Goal: Transaction & Acquisition: Purchase product/service

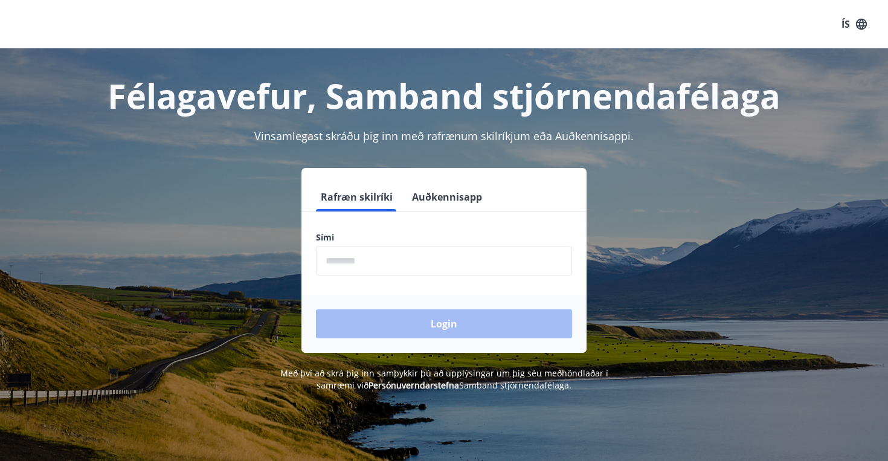
click at [356, 259] on input "phone" at bounding box center [444, 261] width 256 height 30
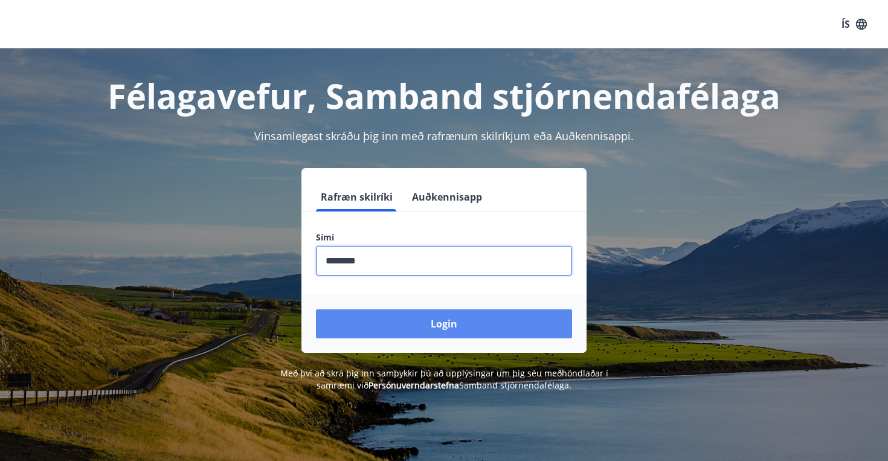
type input "********"
click at [414, 334] on button "Login" at bounding box center [444, 323] width 256 height 29
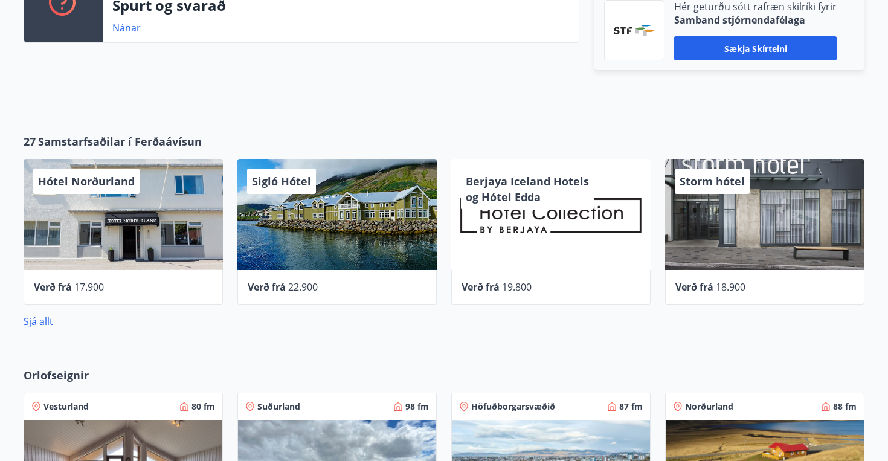
scroll to position [433, 0]
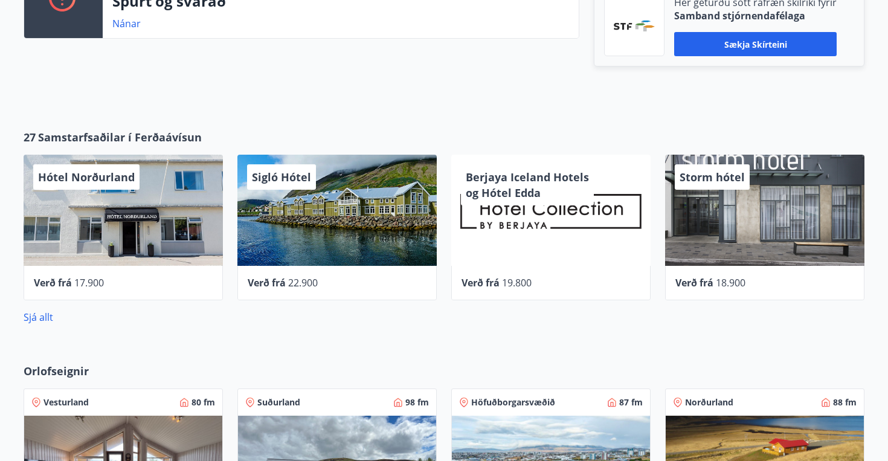
click at [543, 214] on div "Berjaya Iceland Hotels og Hótel Edda" at bounding box center [550, 210] width 199 height 111
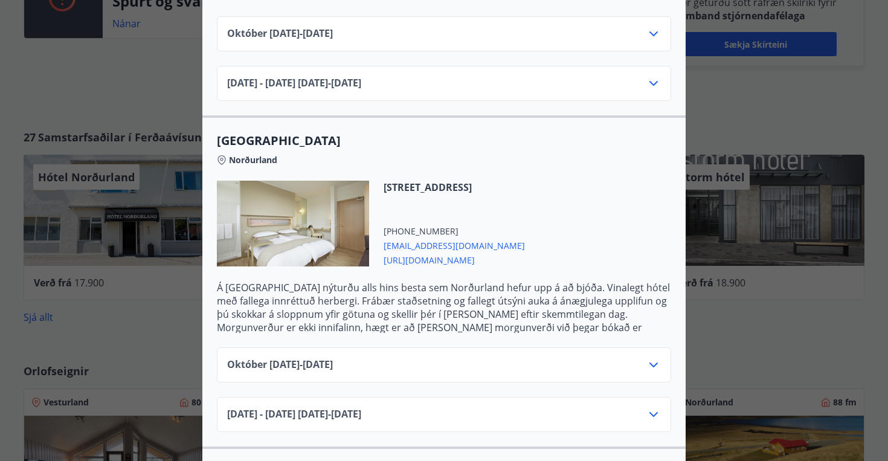
scroll to position [621, 0]
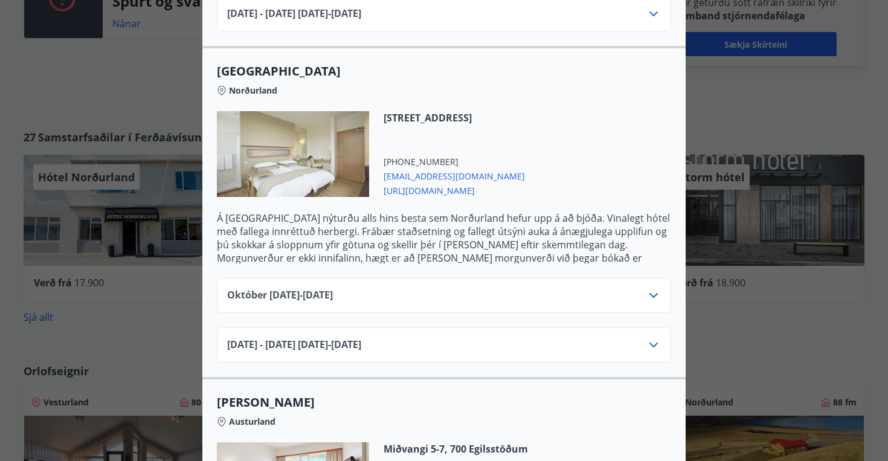
click at [654, 288] on icon at bounding box center [653, 295] width 15 height 15
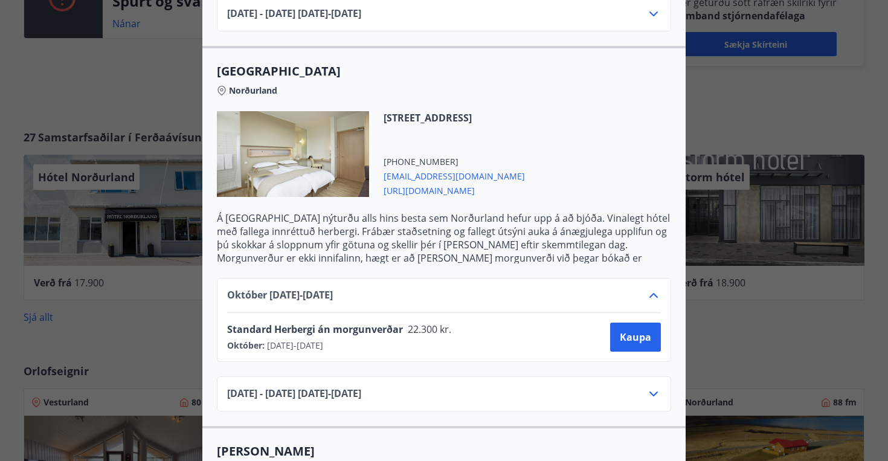
click at [654, 288] on icon at bounding box center [653, 295] width 15 height 15
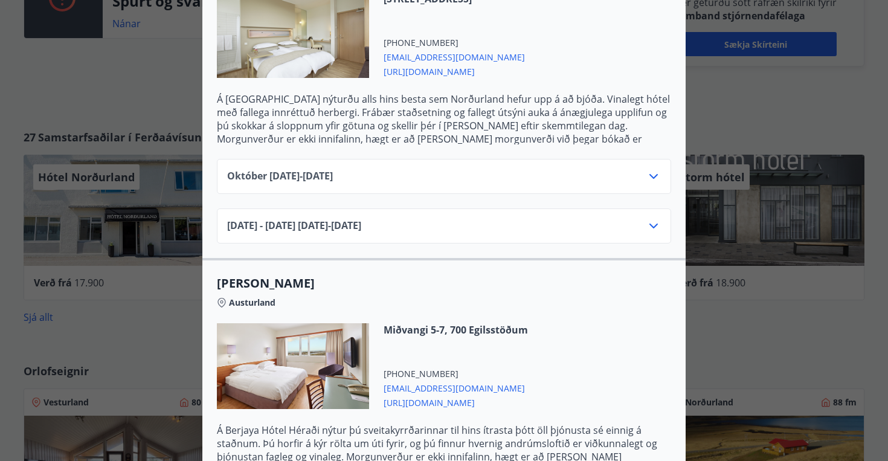
scroll to position [741, 0]
click at [651, 223] on icon at bounding box center [653, 225] width 8 height 5
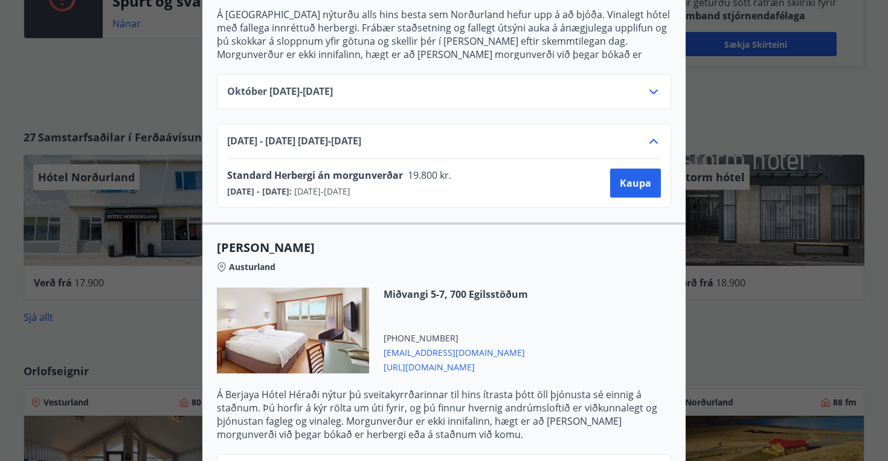
scroll to position [751, 0]
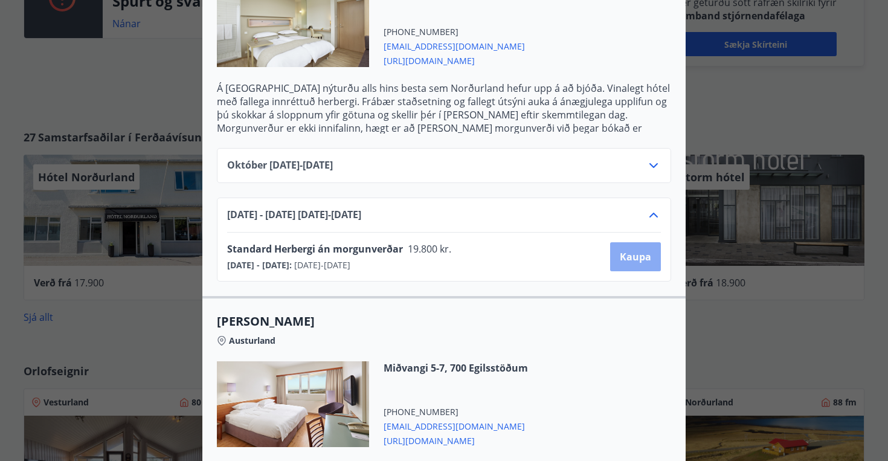
click at [645, 250] on span "Kaupa" at bounding box center [635, 256] width 31 height 13
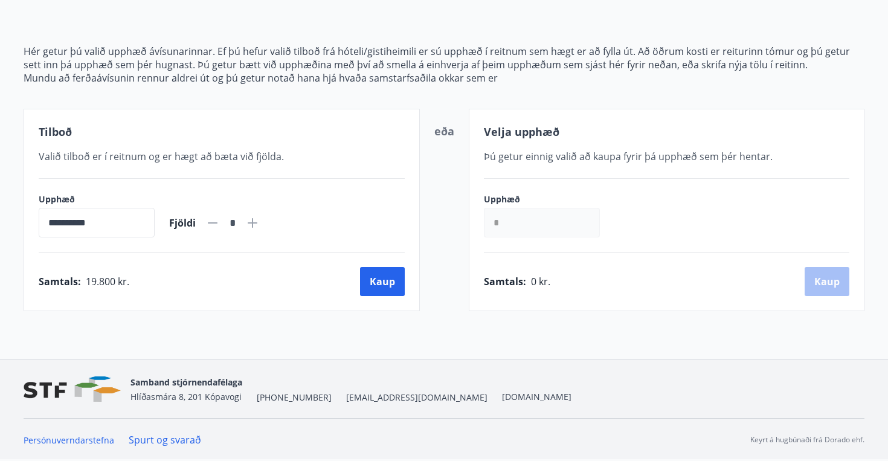
scroll to position [123, 0]
click at [260, 226] on icon at bounding box center [252, 223] width 15 height 15
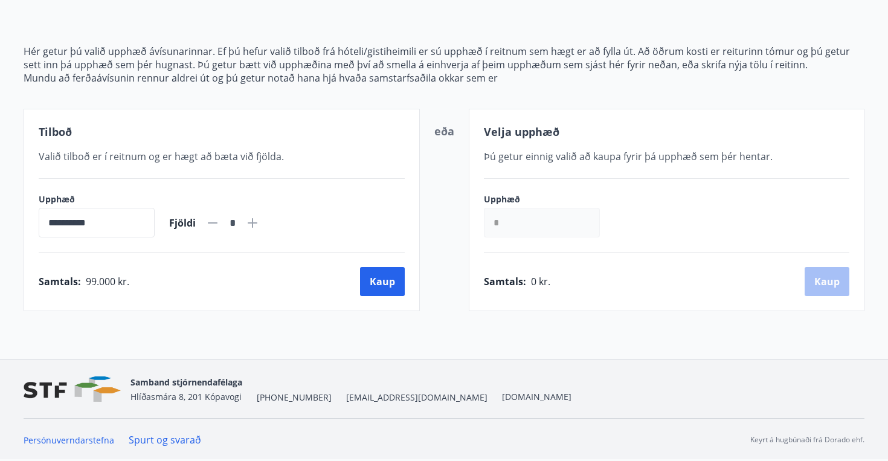
click at [260, 226] on icon at bounding box center [252, 223] width 15 height 15
click at [220, 221] on icon at bounding box center [212, 223] width 15 height 15
click at [220, 222] on icon at bounding box center [212, 223] width 15 height 15
click at [257, 222] on icon at bounding box center [253, 223] width 10 height 10
type input "*"
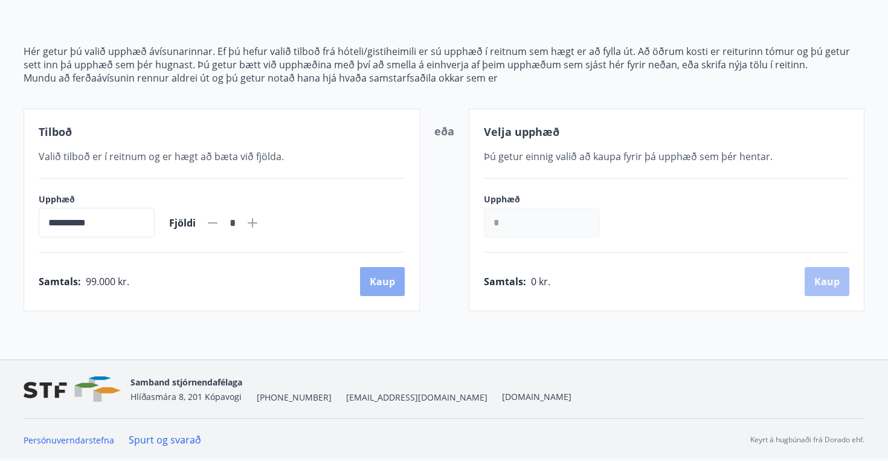
click at [380, 289] on button "Kaup" at bounding box center [382, 281] width 45 height 29
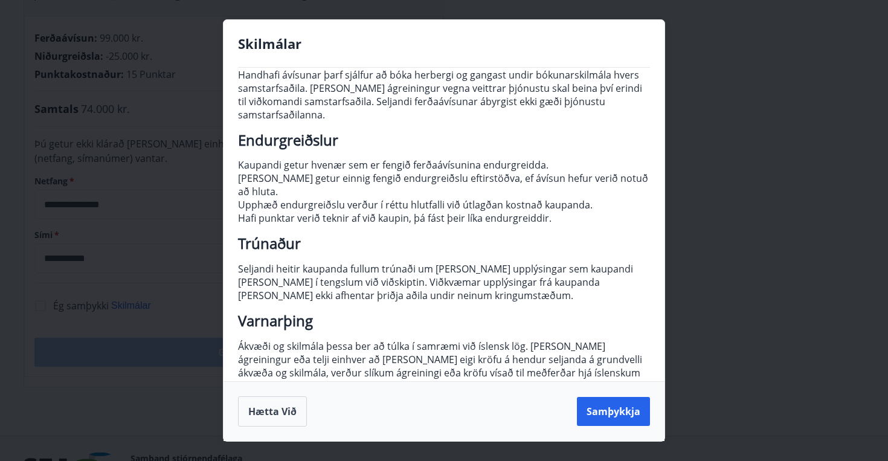
scroll to position [128, 0]
click at [599, 414] on button "Samþykkja" at bounding box center [613, 411] width 73 height 29
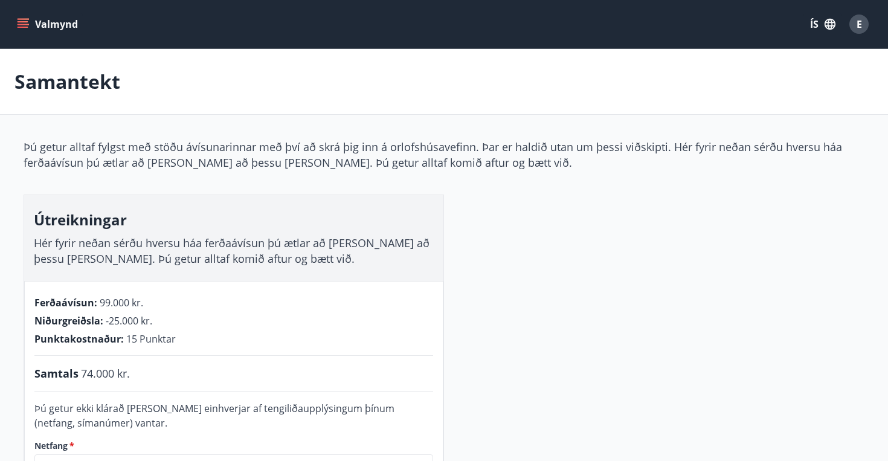
scroll to position [0, 0]
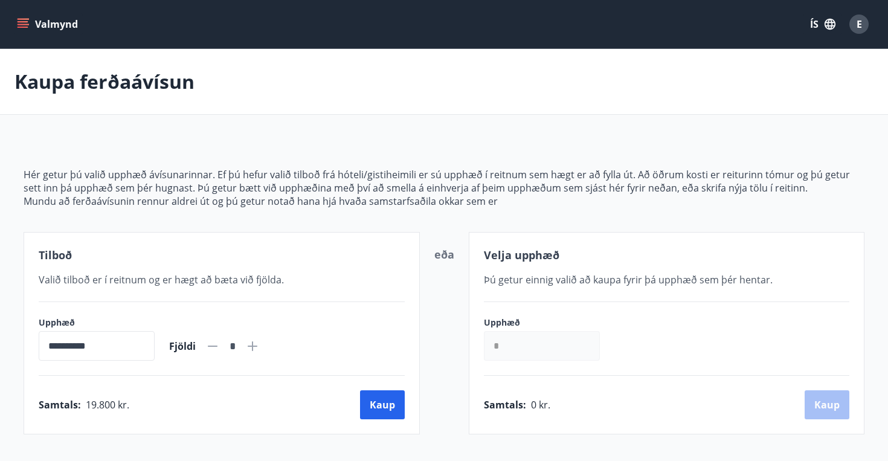
scroll to position [433, 0]
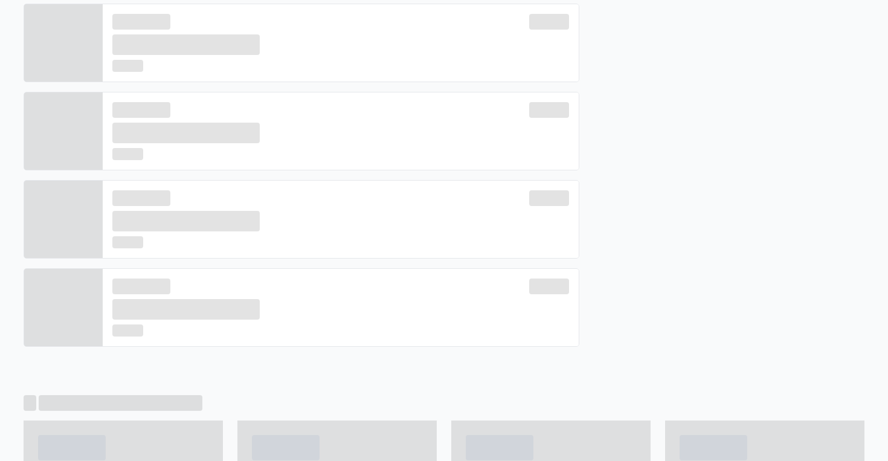
scroll to position [328, 0]
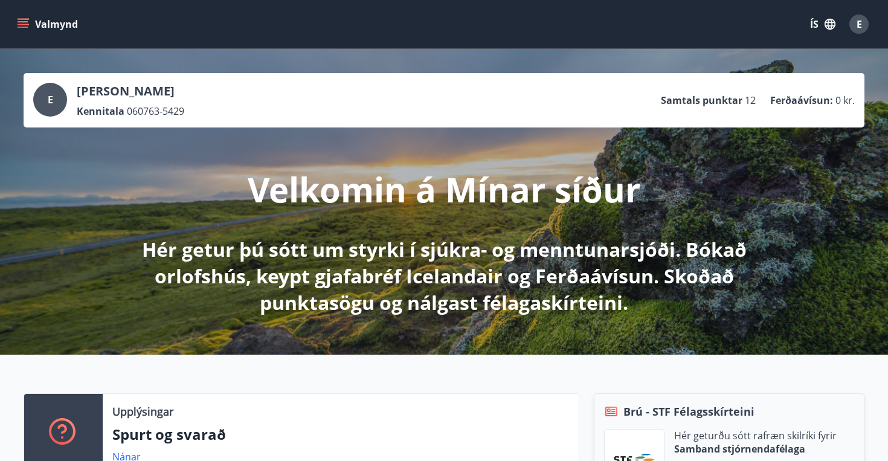
click at [26, 22] on icon "menu" at bounding box center [23, 21] width 11 height 1
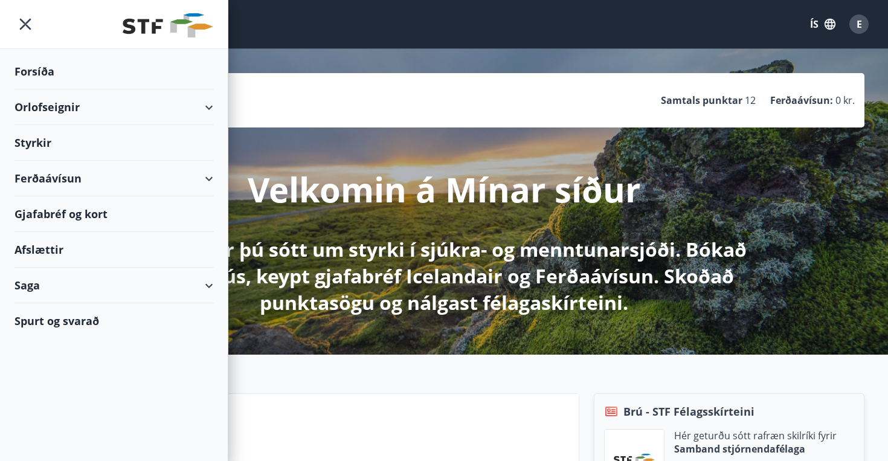
click at [63, 181] on div "Ferðaávísun" at bounding box center [114, 179] width 199 height 36
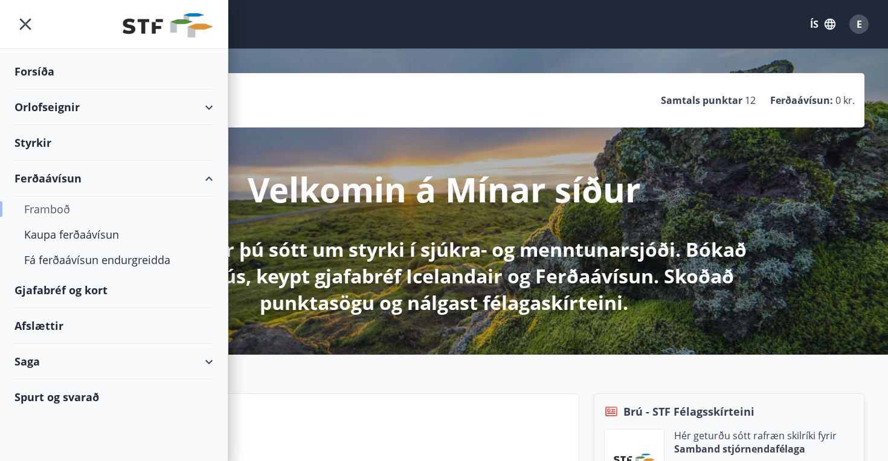
click at [62, 210] on div "Framboð" at bounding box center [113, 208] width 179 height 25
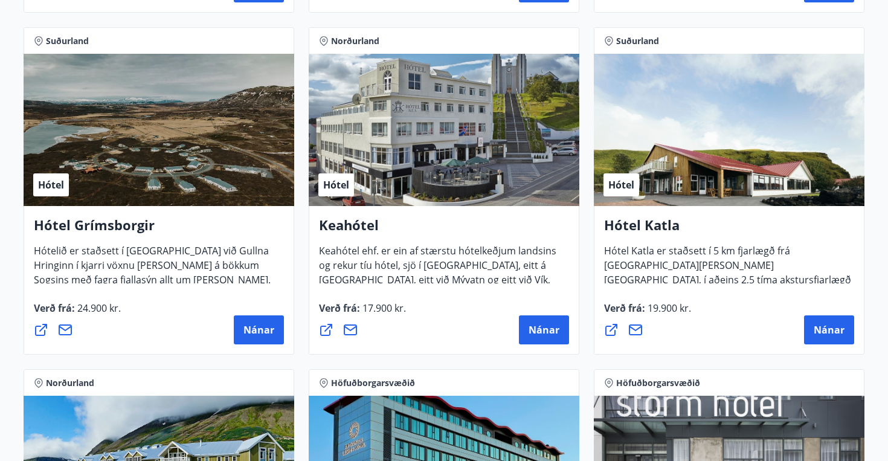
scroll to position [611, 0]
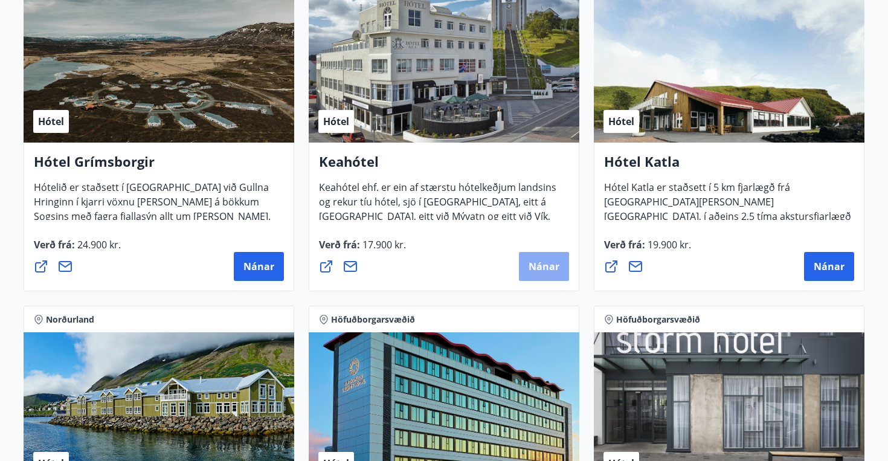
click at [538, 266] on span "Nánar" at bounding box center [544, 266] width 31 height 13
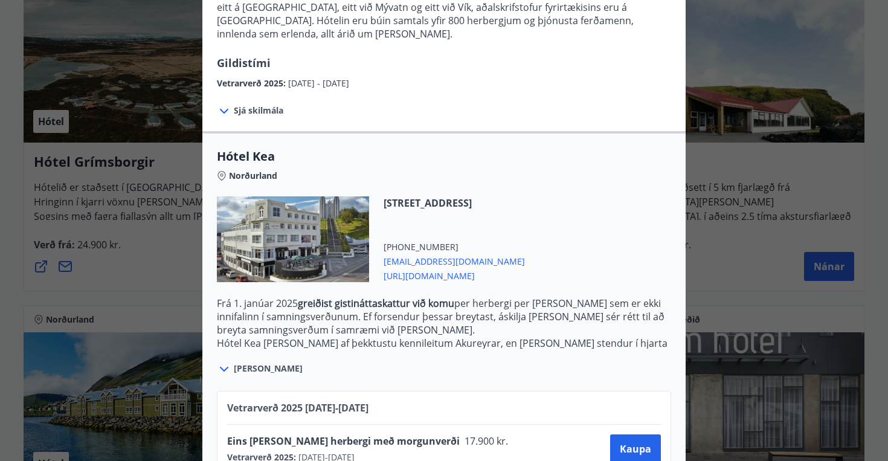
scroll to position [176, 0]
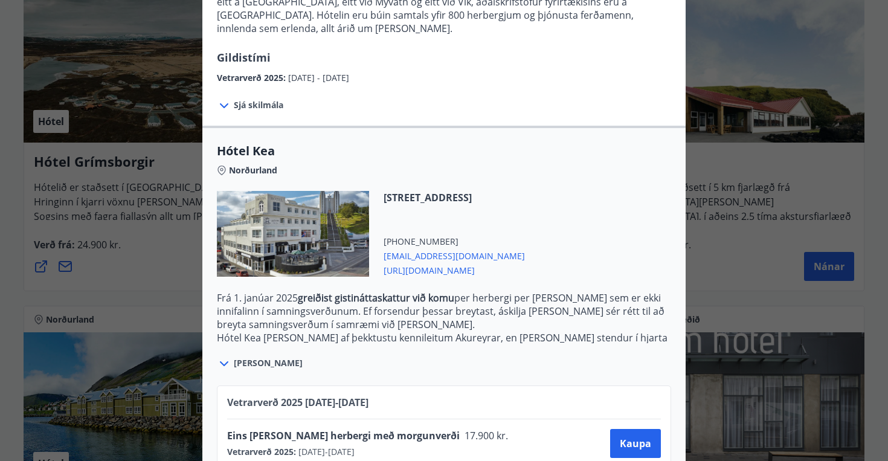
click at [267, 99] on span "Sjá skilmála" at bounding box center [259, 105] width 50 height 12
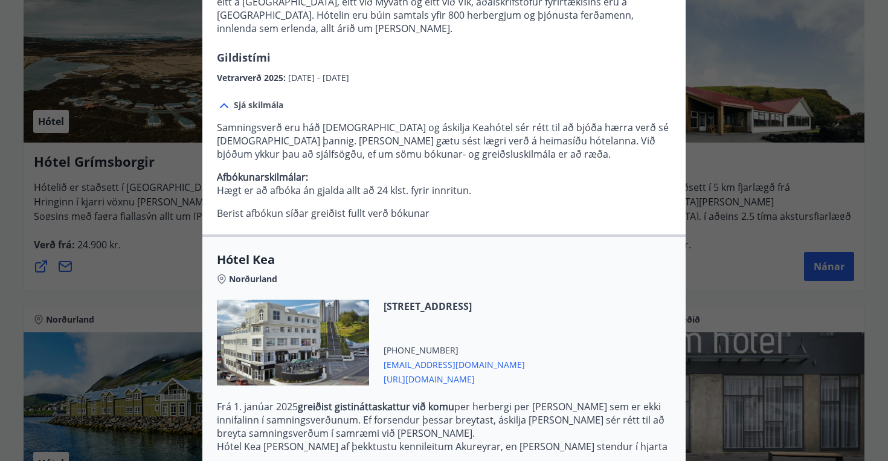
click at [267, 99] on span "Sjá skilmála" at bounding box center [259, 105] width 50 height 12
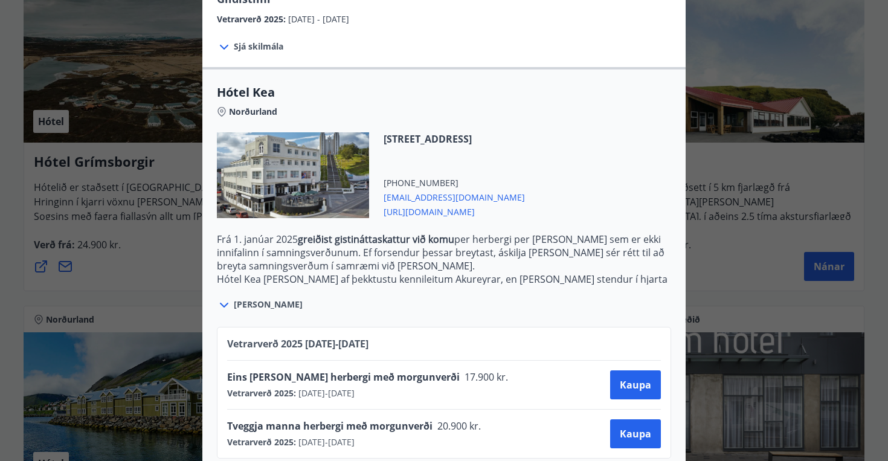
scroll to position [234, 0]
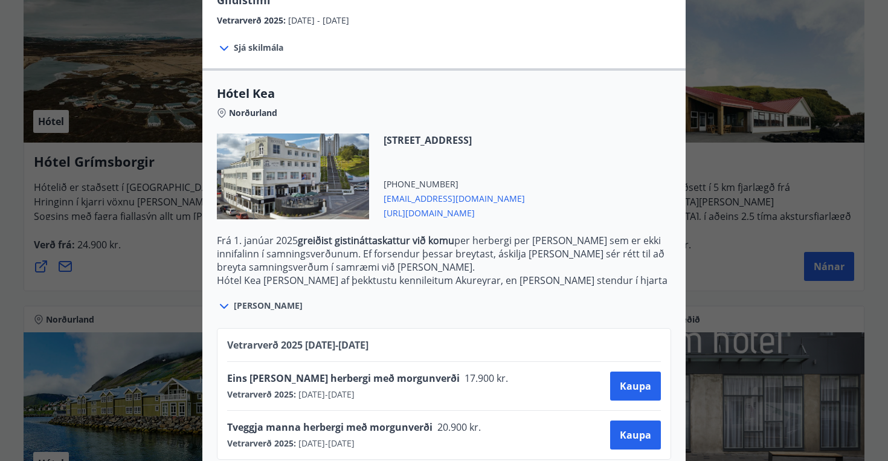
click at [265, 300] on span "[PERSON_NAME]" at bounding box center [268, 306] width 69 height 12
click at [227, 299] on icon at bounding box center [224, 306] width 15 height 15
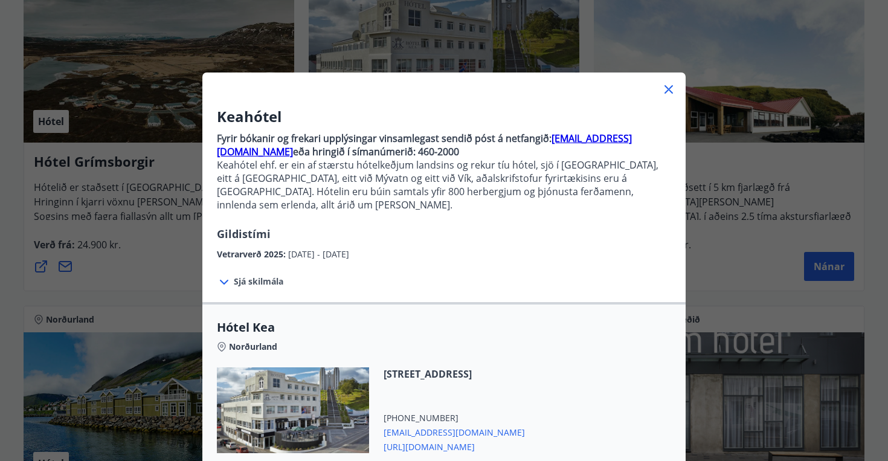
scroll to position [0, 0]
click at [667, 91] on icon at bounding box center [669, 89] width 15 height 15
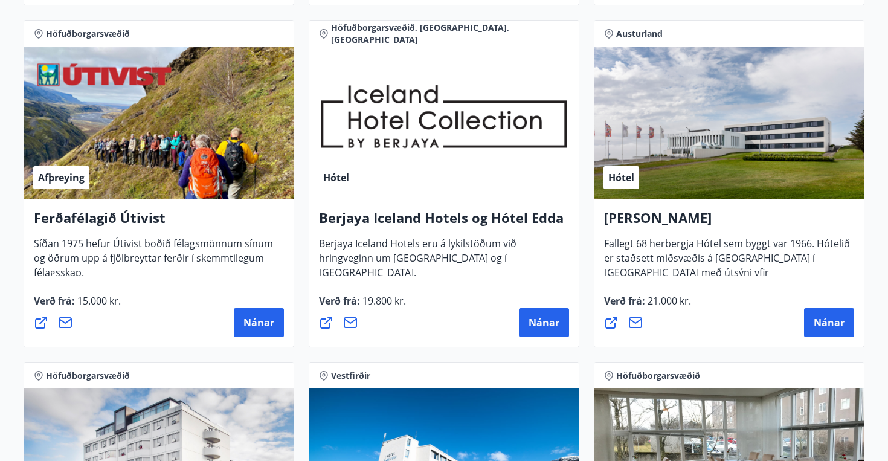
scroll to position [1240, 0]
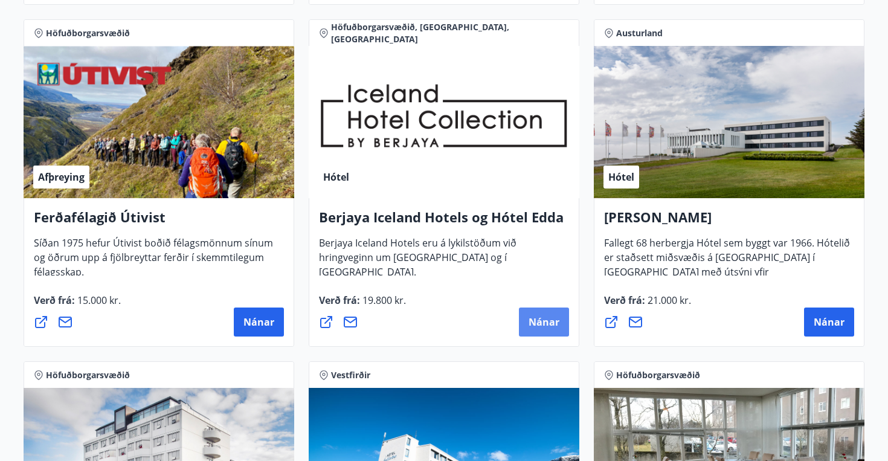
click at [551, 323] on span "Nánar" at bounding box center [544, 321] width 31 height 13
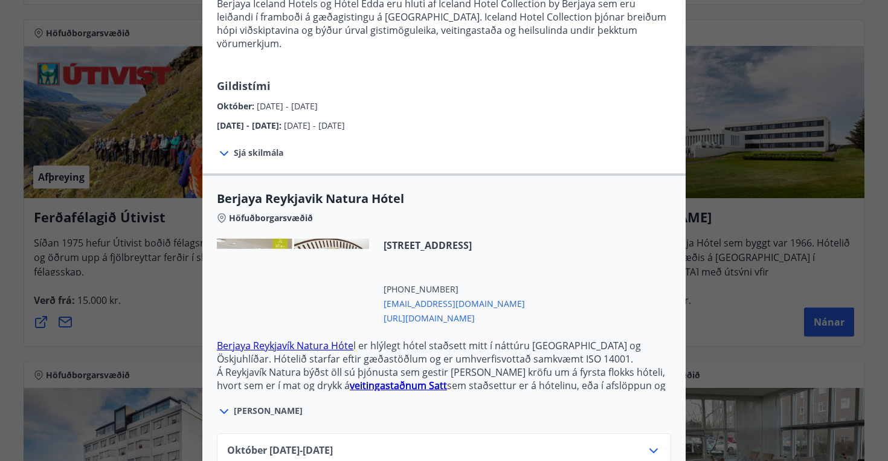
scroll to position [135, 0]
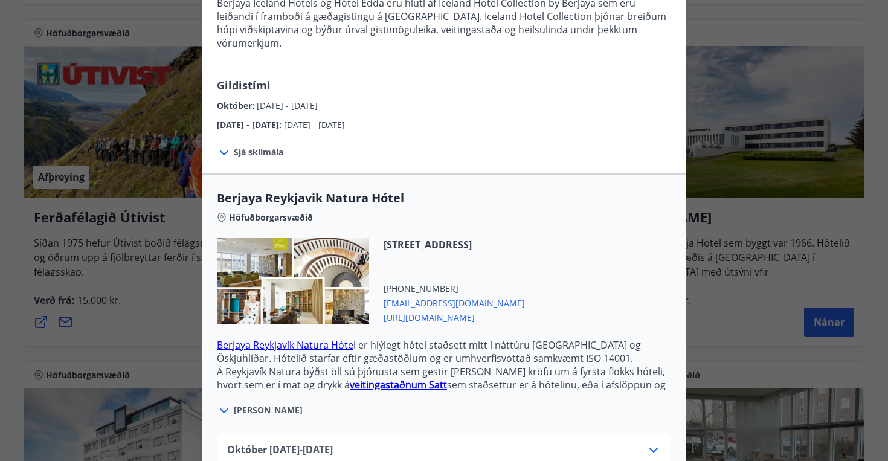
click at [264, 146] on span "Sjá skilmála" at bounding box center [259, 152] width 50 height 12
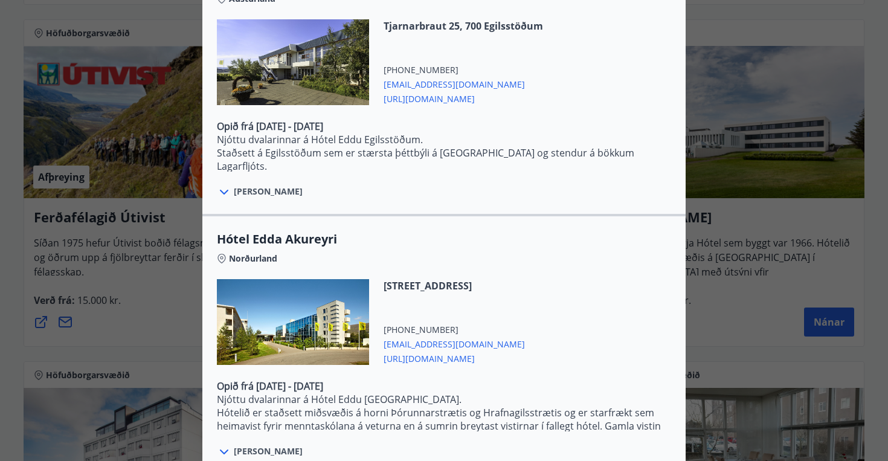
scroll to position [2187, 0]
click at [159, 36] on div "Berjaya Iceland Hotels og Hótel Edda Berjaya Iceland Hotels og Hótel Edda eru h…" at bounding box center [444, 230] width 888 height 461
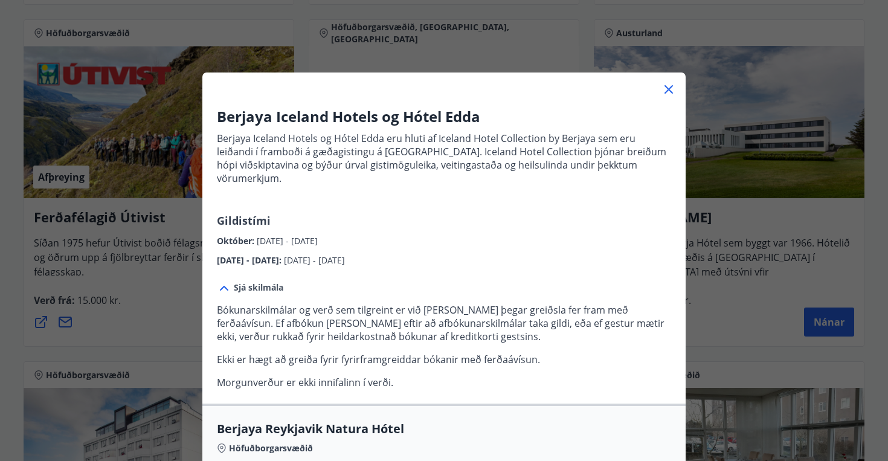
click at [668, 91] on icon at bounding box center [669, 89] width 8 height 8
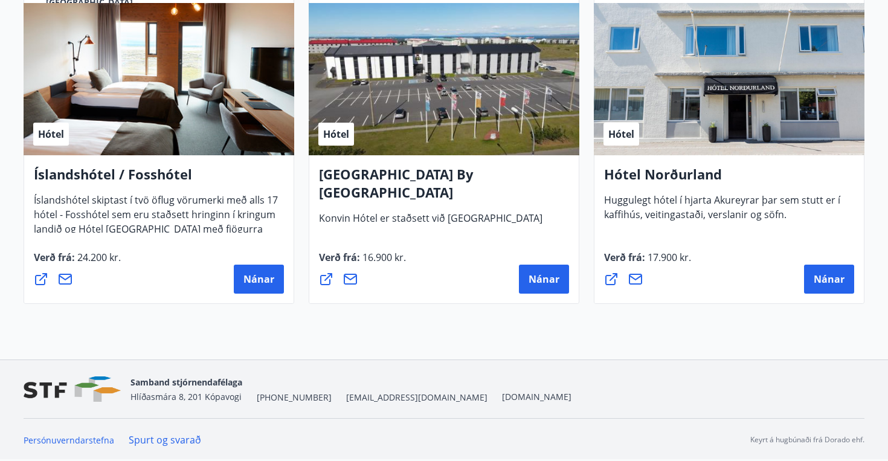
scroll to position [2992, 0]
